Goal: Information Seeking & Learning: Learn about a topic

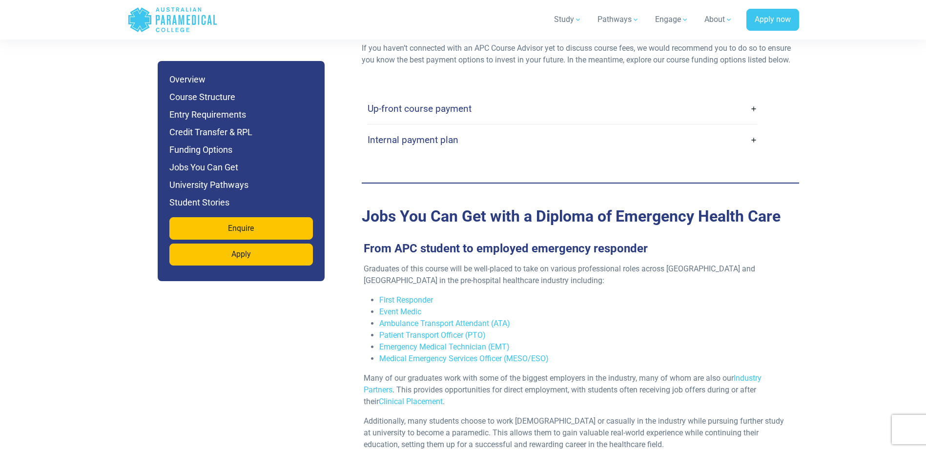
scroll to position [3164, 0]
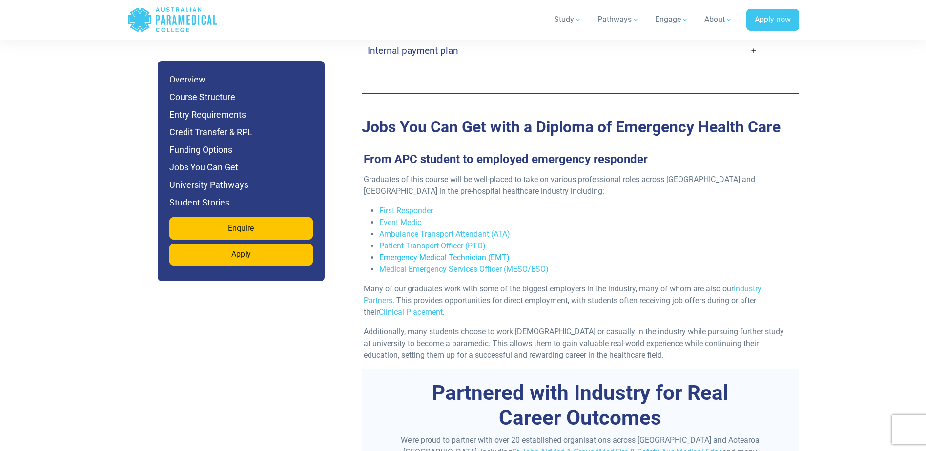
click at [487, 253] on link "Emergency Medical Technician (EMT)" at bounding box center [444, 257] width 130 height 9
click at [480, 265] on link "Medical Emergency Services Officer (MESO/ESO)" at bounding box center [463, 269] width 169 height 9
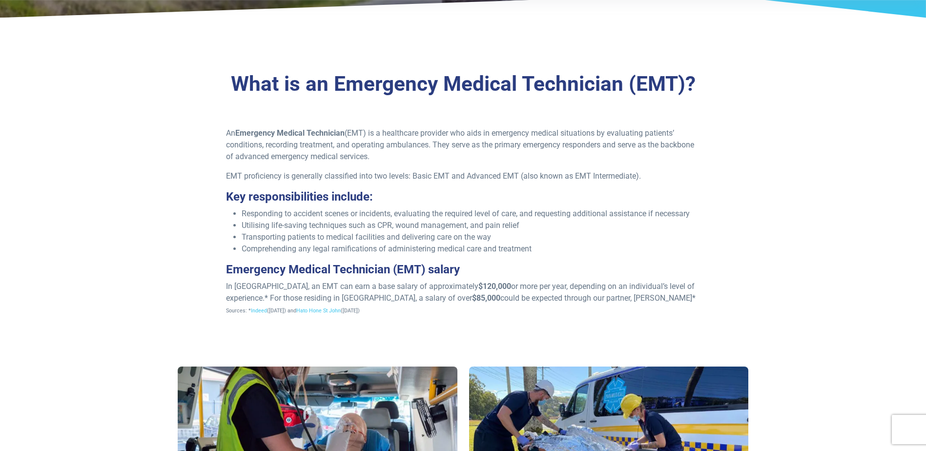
scroll to position [293, 0]
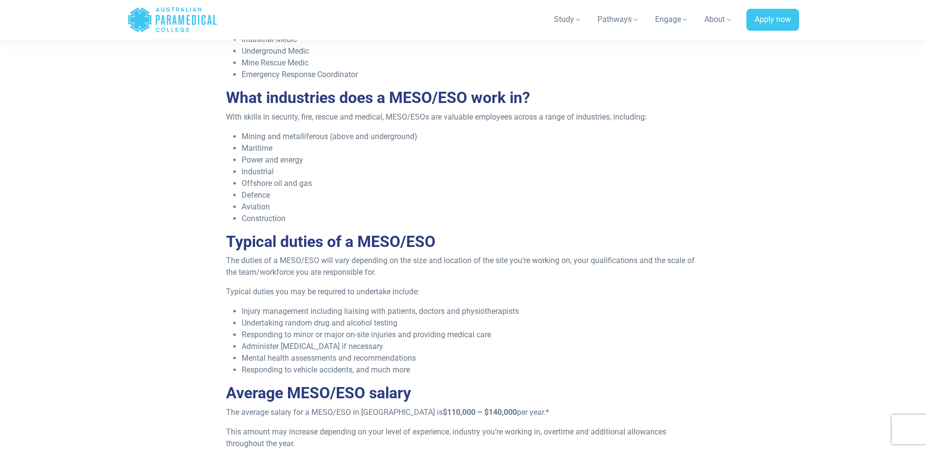
scroll to position [488, 0]
